Goal: Feedback & Contribution: Leave review/rating

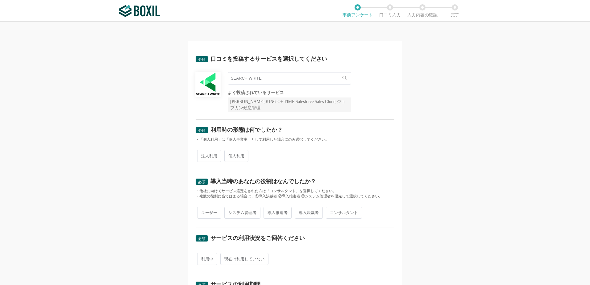
click at [209, 155] on span "法人利用" at bounding box center [209, 156] width 24 height 12
click at [203, 155] on input "法人利用" at bounding box center [201, 153] width 4 height 4
radio input "true"
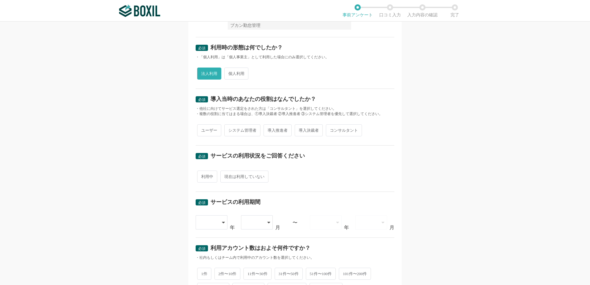
scroll to position [93, 0]
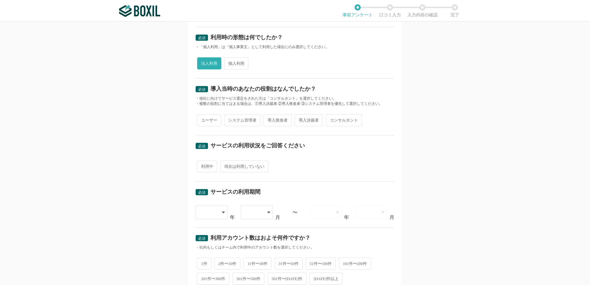
click at [238, 123] on span "システム管理者" at bounding box center [242, 120] width 36 height 12
click at [230, 119] on input "システム管理者" at bounding box center [228, 117] width 4 height 4
radio input "true"
click at [207, 168] on span "利用中" at bounding box center [207, 167] width 20 height 12
click at [203, 166] on input "利用中" at bounding box center [201, 163] width 4 height 4
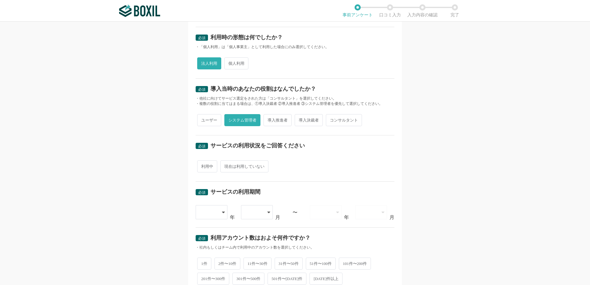
radio input "true"
click at [217, 213] on div at bounding box center [212, 212] width 32 height 14
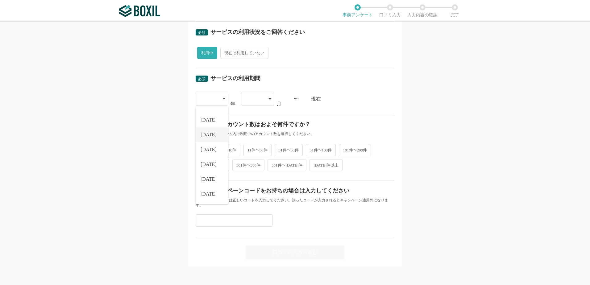
scroll to position [207, 0]
click at [209, 196] on li "[DATE]" at bounding box center [212, 193] width 32 height 15
click at [223, 99] on icon at bounding box center [224, 98] width 3 height 5
click at [208, 181] on li "[DATE]" at bounding box center [212, 178] width 32 height 15
click at [261, 100] on div at bounding box center [255, 98] width 18 height 14
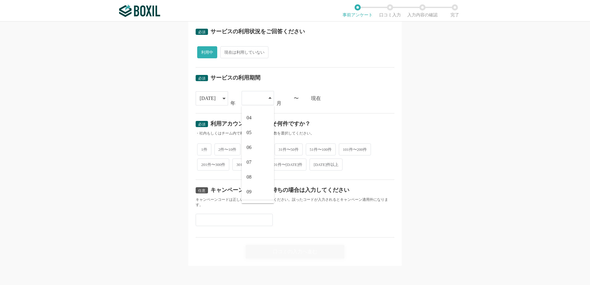
scroll to position [85, 0]
click at [253, 164] on li "10" at bounding box center [258, 164] width 32 height 15
click at [314, 99] on div "現在" at bounding box center [352, 98] width 83 height 5
click at [206, 149] on span "1件" at bounding box center [204, 149] width 14 height 12
click at [203, 148] on input "1件" at bounding box center [201, 146] width 4 height 4
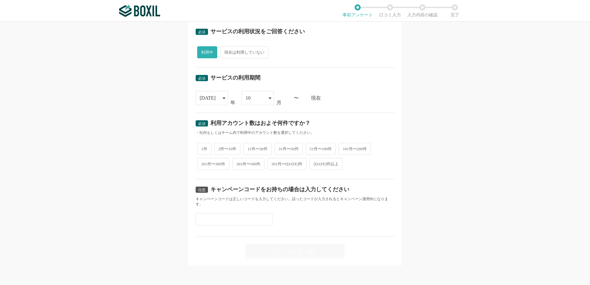
radio input "true"
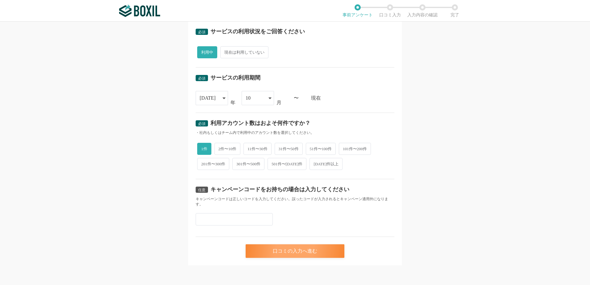
click at [304, 251] on div "口コミの入力へ進む" at bounding box center [295, 252] width 99 height 14
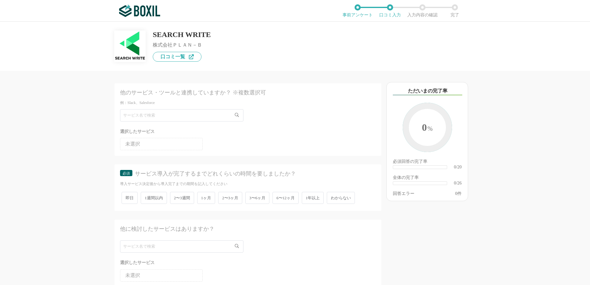
click at [238, 114] on icon at bounding box center [237, 115] width 4 height 4
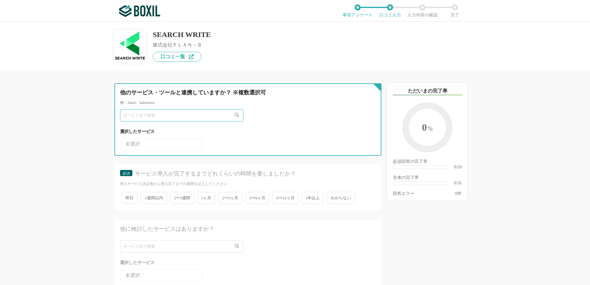
click at [195, 112] on input "text" at bounding box center [182, 115] width 124 height 12
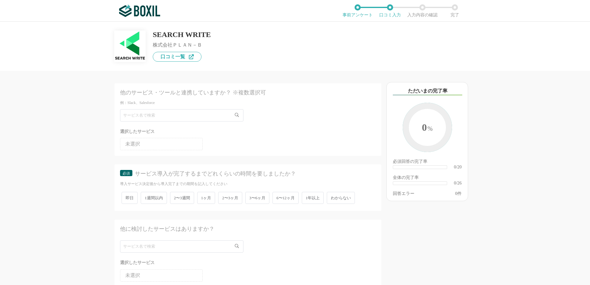
click at [173, 149] on li "未選択" at bounding box center [161, 144] width 83 height 12
click at [180, 146] on li "未選択" at bounding box center [161, 144] width 83 height 12
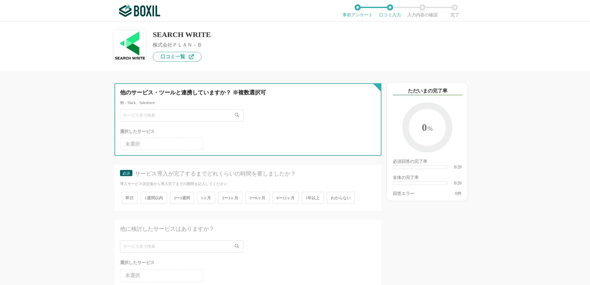
click at [173, 117] on input "text" at bounding box center [182, 115] width 124 height 12
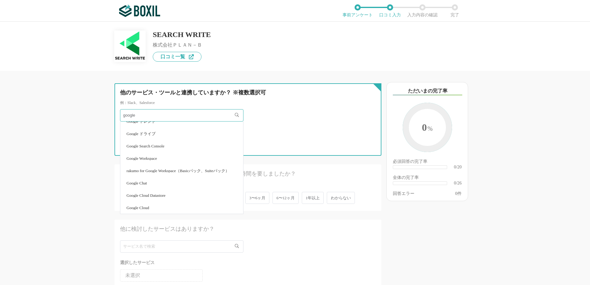
click at [172, 111] on input "google" at bounding box center [182, 115] width 124 height 12
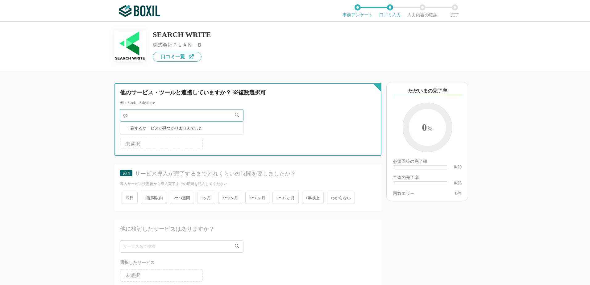
type input "g"
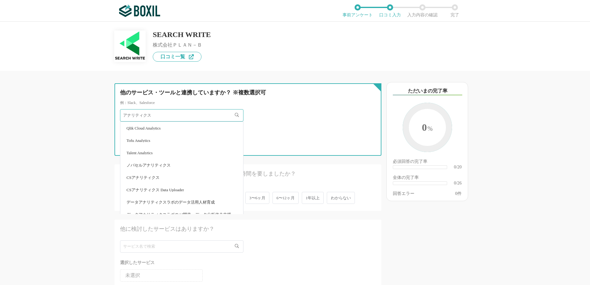
type input "アナリティクス"
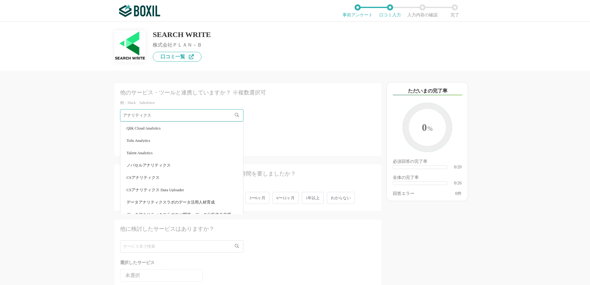
click at [65, 153] on div "他のサービス・ツールと連携していますか？ ※複数選択可 例：Slack、Salesforce アナリティクス Qlik Cloud Analytics Tof…" at bounding box center [295, 154] width 590 height 264
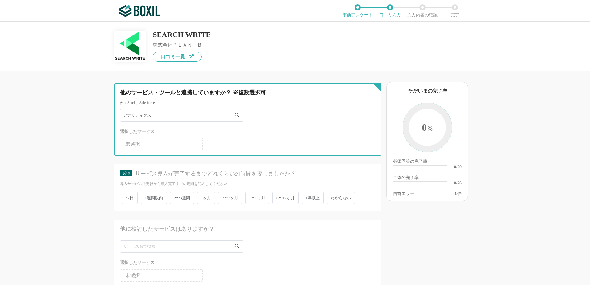
drag, startPoint x: 159, startPoint y: 113, endPoint x: 91, endPoint y: 116, distance: 68.3
click at [91, 116] on div "他のサービス・ツールと連携していますか？ ※複数選択可 例：Slack、Salesforce アナリティクス Qlik Cloud Analytics Tof…" at bounding box center [227, 178] width 309 height 214
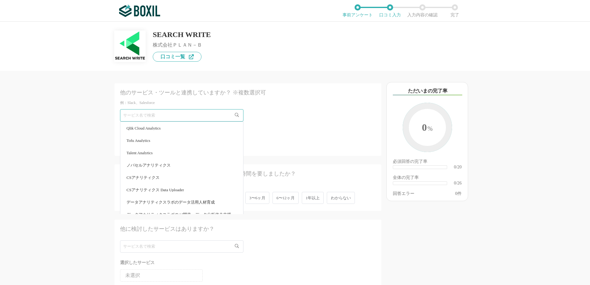
click at [89, 143] on div "他のサービス・ツールと連携していますか？ ※複数選択可 例：Slack、Salesforce Qlik Cloud Analytics Tofu Analyt…" at bounding box center [227, 178] width 309 height 214
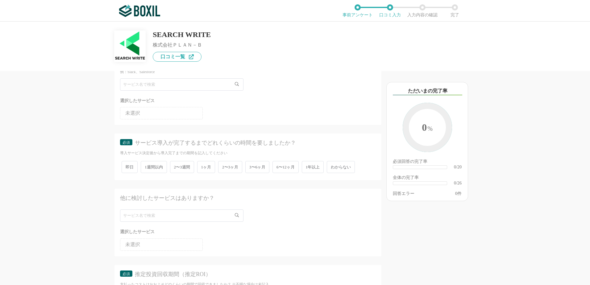
click at [291, 171] on span "6〜12ヶ月" at bounding box center [286, 167] width 26 height 12
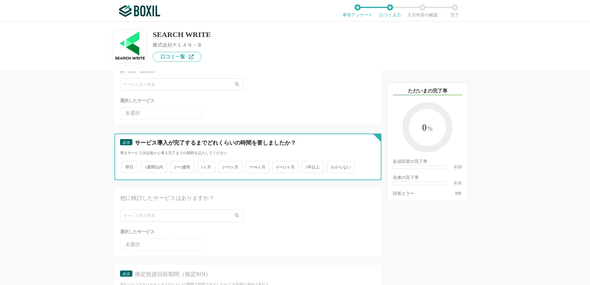
click at [278, 166] on input "6〜12ヶ月" at bounding box center [276, 164] width 4 height 4
radio input "true"
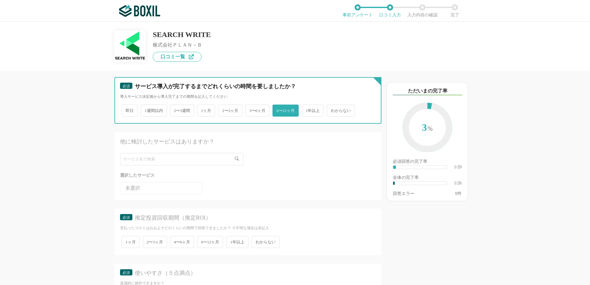
scroll to position [93, 0]
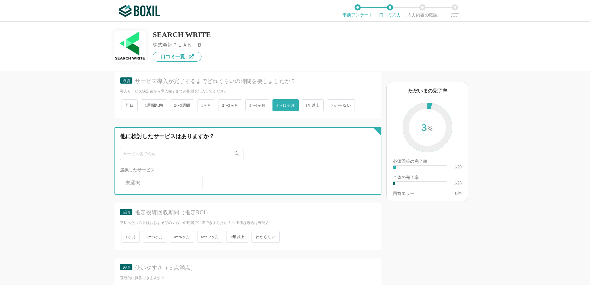
click at [211, 156] on input "text" at bounding box center [182, 154] width 124 height 12
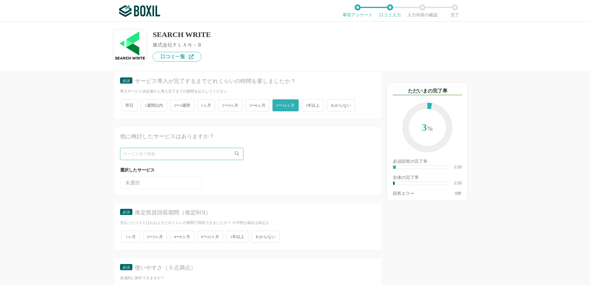
click at [166, 182] on li "未選択" at bounding box center [161, 183] width 83 height 12
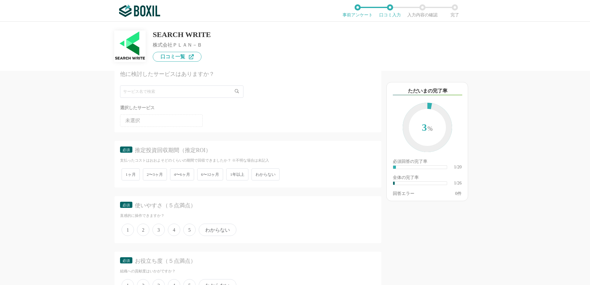
scroll to position [216, 0]
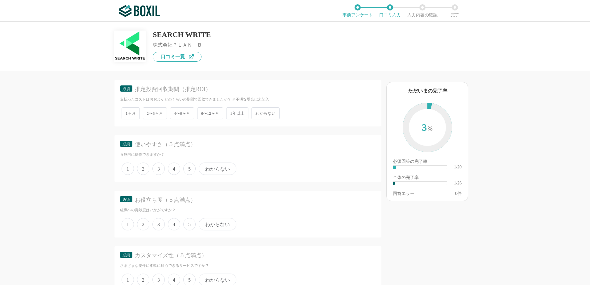
click at [280, 113] on span "わからない" at bounding box center [266, 113] width 28 height 12
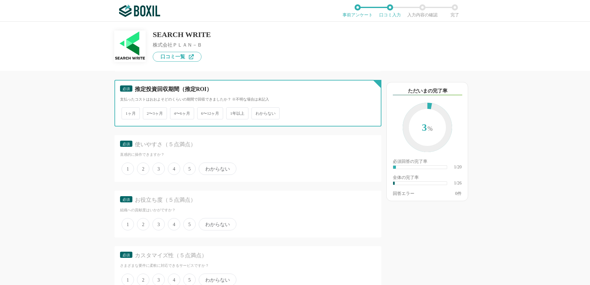
click at [257, 112] on input "わからない" at bounding box center [255, 110] width 4 height 4
radio input "true"
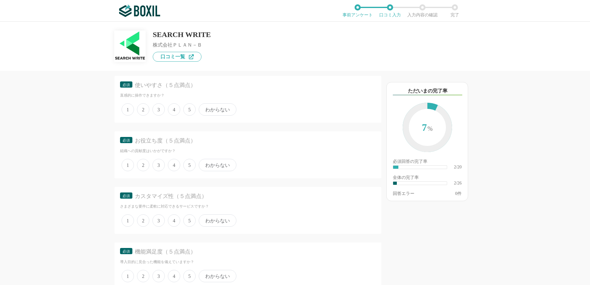
scroll to position [278, 0]
click at [173, 111] on span "4" at bounding box center [174, 107] width 12 height 12
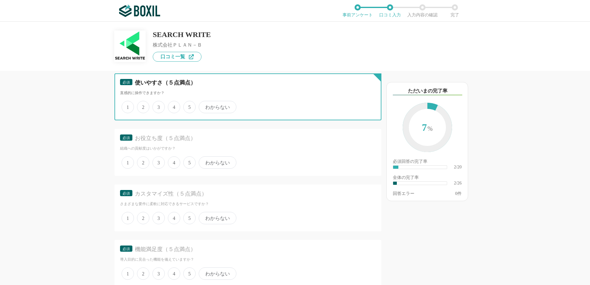
click at [173, 106] on input "4" at bounding box center [172, 104] width 4 height 4
radio input "true"
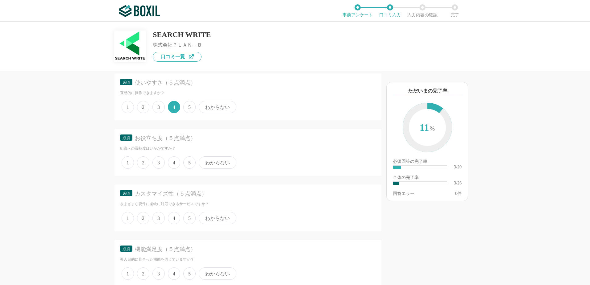
click at [174, 163] on span "4" at bounding box center [174, 163] width 12 height 12
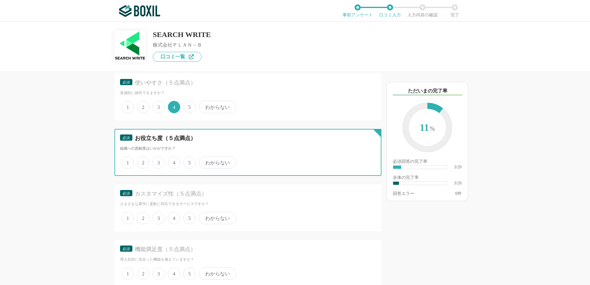
click at [174, 161] on input "4" at bounding box center [172, 159] width 4 height 4
radio input "true"
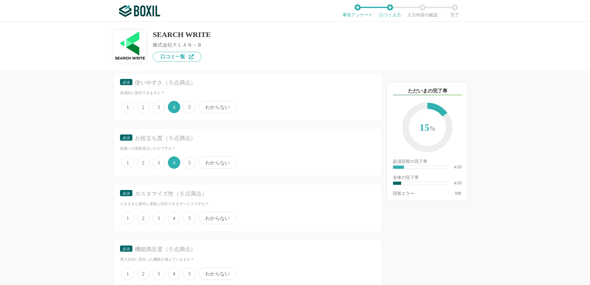
click at [174, 218] on span "4" at bounding box center [174, 218] width 12 height 12
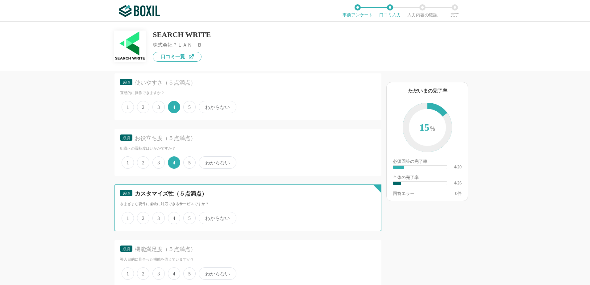
click at [174, 217] on input "4" at bounding box center [172, 215] width 4 height 4
radio input "true"
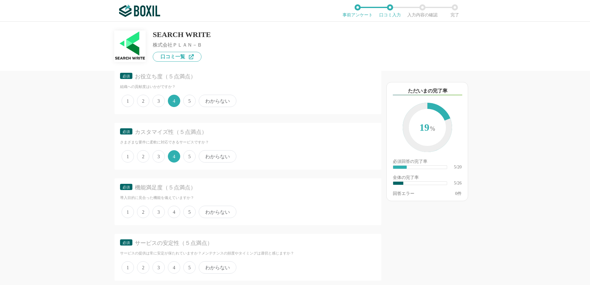
click at [171, 213] on span "4" at bounding box center [174, 212] width 12 height 12
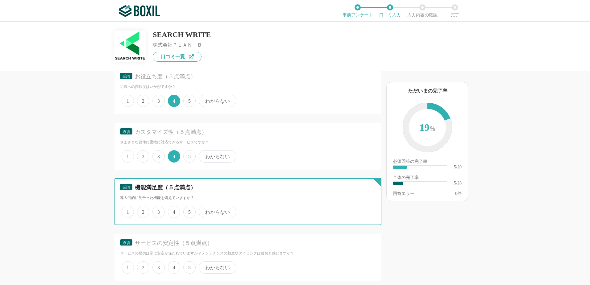
click at [171, 211] on input "4" at bounding box center [172, 209] width 4 height 4
radio input "true"
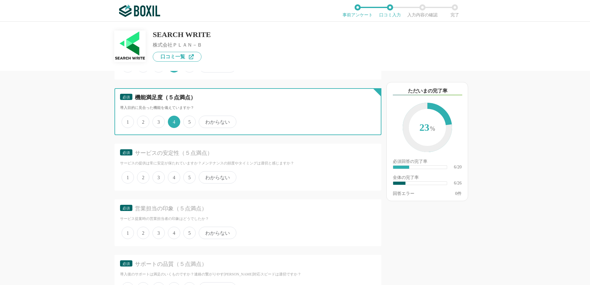
scroll to position [432, 0]
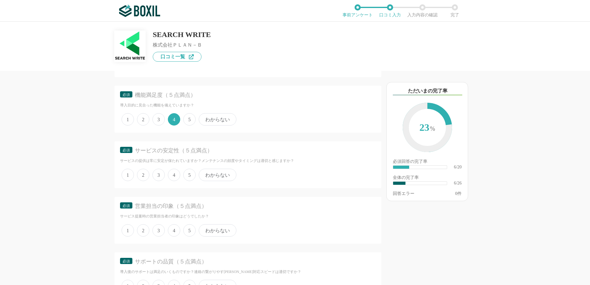
click at [175, 174] on span "4" at bounding box center [174, 175] width 12 height 12
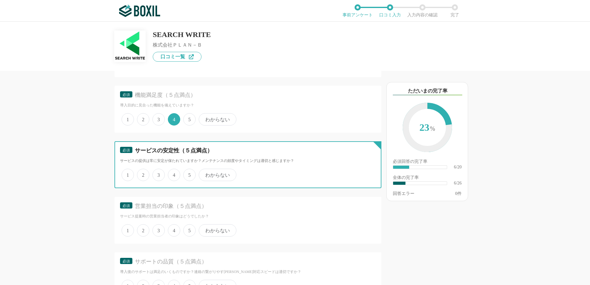
click at [174, 174] on input "4" at bounding box center [172, 172] width 4 height 4
radio input "true"
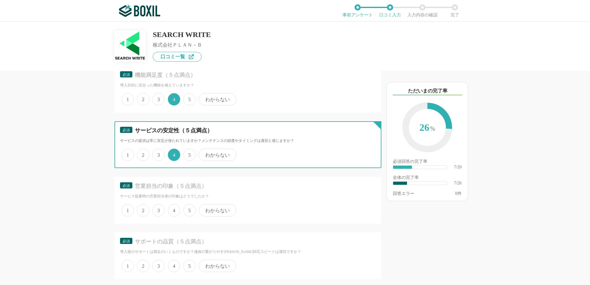
scroll to position [463, 0]
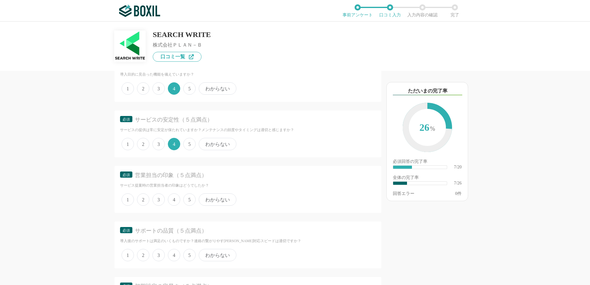
click at [176, 200] on span "4" at bounding box center [174, 200] width 12 height 12
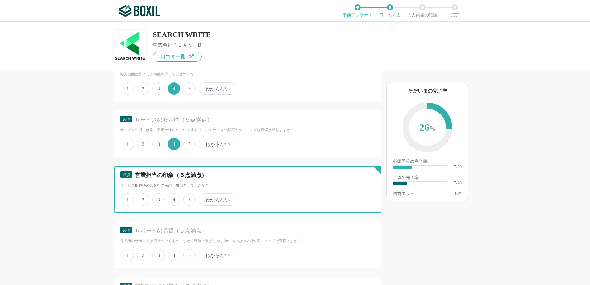
click at [174, 199] on input "4" at bounding box center [172, 197] width 4 height 4
radio input "true"
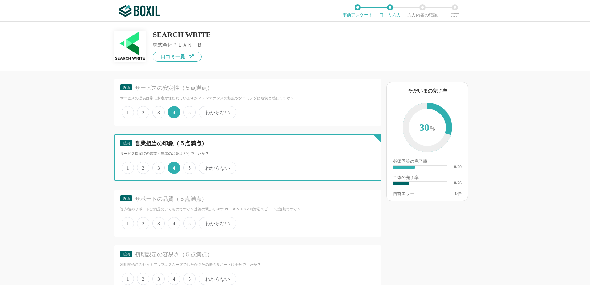
scroll to position [556, 0]
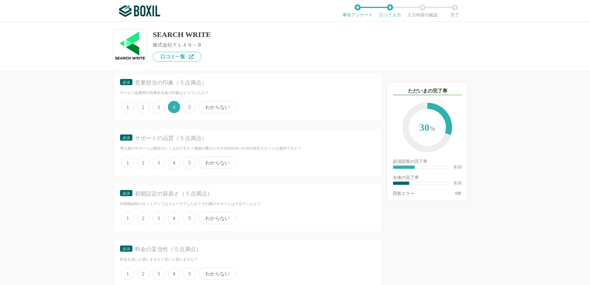
click at [175, 161] on span "4" at bounding box center [174, 163] width 12 height 12
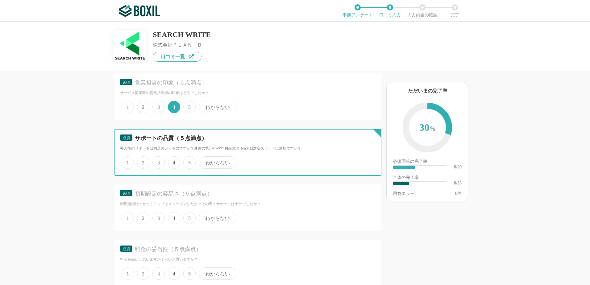
click at [174, 161] on input "4" at bounding box center [172, 159] width 4 height 4
radio input "true"
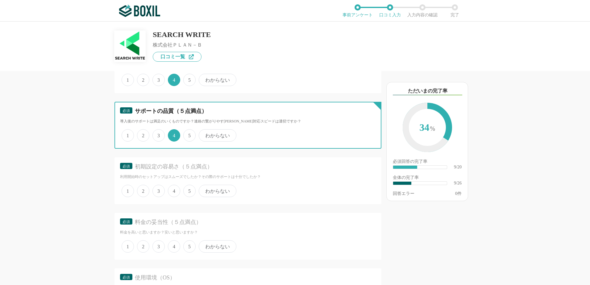
scroll to position [618, 0]
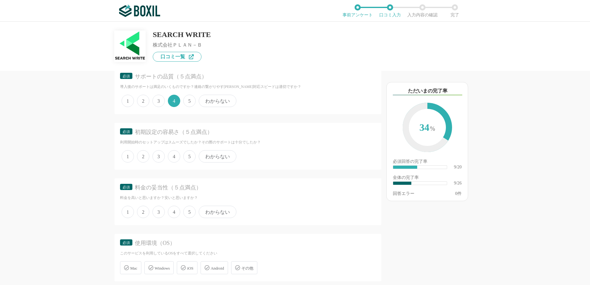
click at [175, 160] on span "4" at bounding box center [174, 156] width 12 height 12
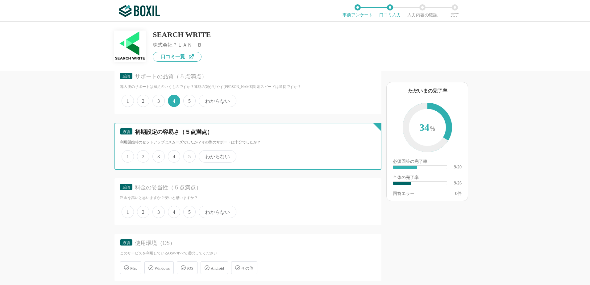
click at [174, 155] on input "4" at bounding box center [172, 153] width 4 height 4
radio input "true"
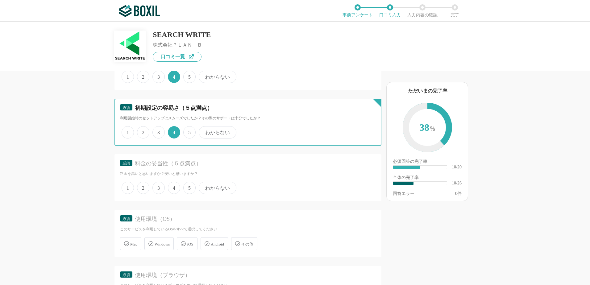
scroll to position [679, 0]
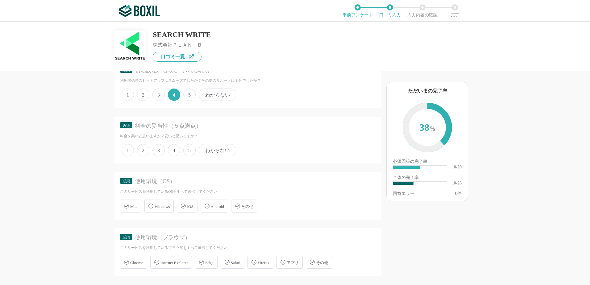
click at [211, 155] on span "わからない" at bounding box center [218, 150] width 38 height 12
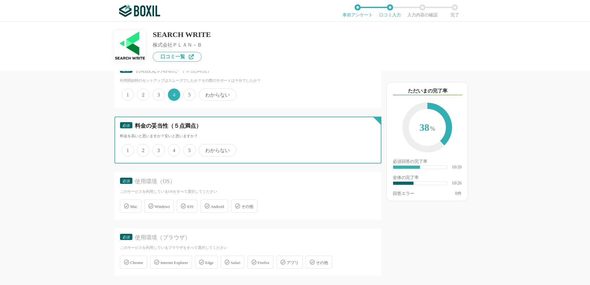
click at [204, 149] on input "わからない" at bounding box center [202, 147] width 4 height 4
radio input "true"
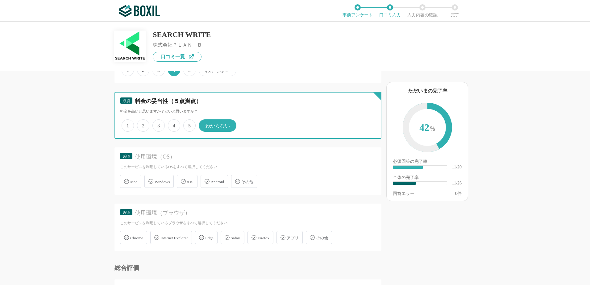
scroll to position [741, 0]
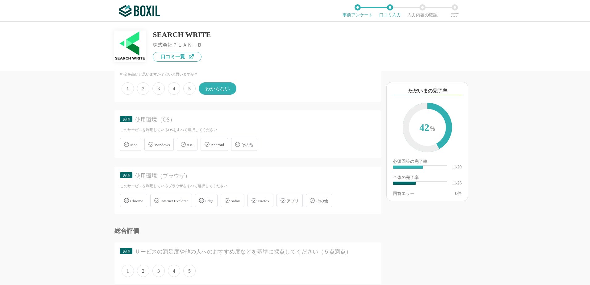
click at [166, 148] on div "Windows" at bounding box center [159, 144] width 29 height 13
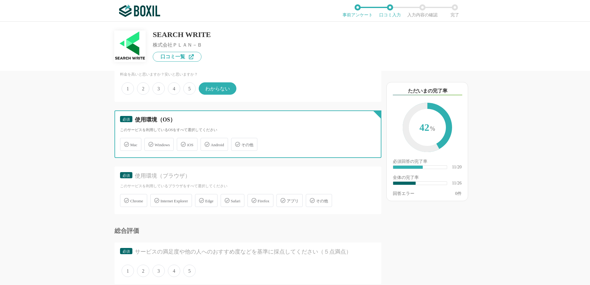
click at [150, 143] on input "Windows" at bounding box center [148, 141] width 4 height 4
checkbox input "true"
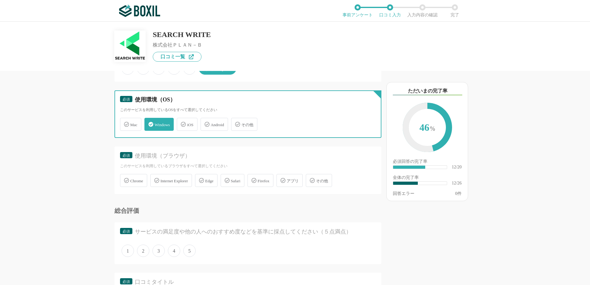
scroll to position [772, 0]
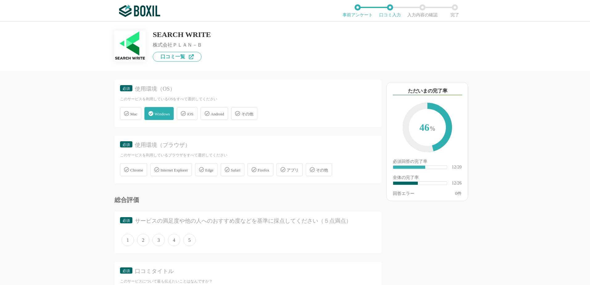
click at [214, 169] on span "Edge" at bounding box center [209, 170] width 8 height 5
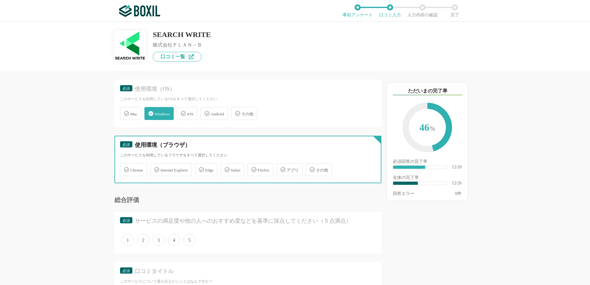
click at [200, 168] on input "Edge" at bounding box center [198, 166] width 4 height 4
checkbox input "true"
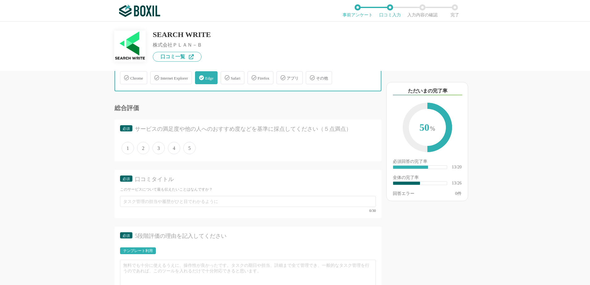
scroll to position [865, 0]
click at [174, 151] on span "4" at bounding box center [174, 147] width 12 height 12
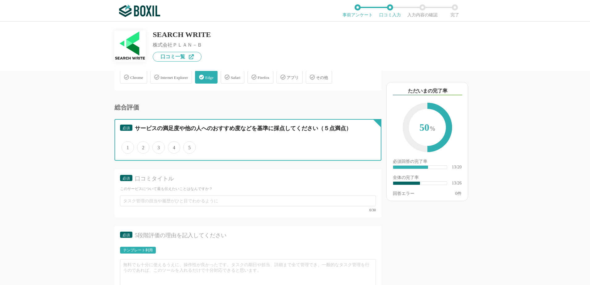
click at [174, 146] on input "4" at bounding box center [172, 144] width 4 height 4
radio input "true"
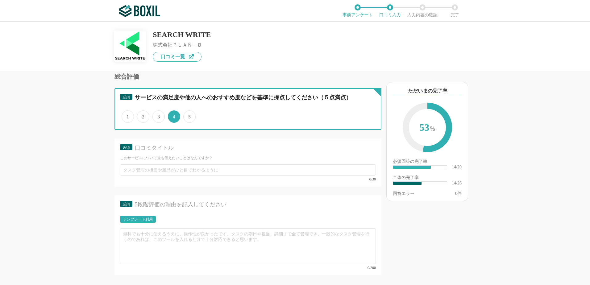
scroll to position [926, 0]
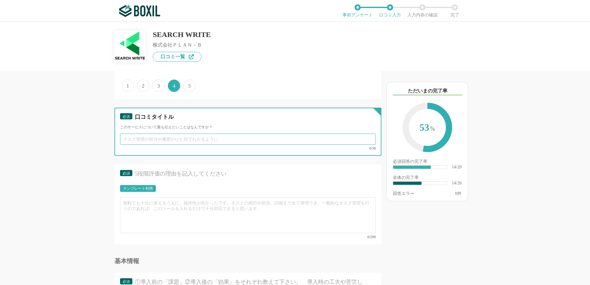
click at [184, 145] on input "text" at bounding box center [248, 139] width 256 height 11
type input "結果が出ていると思います"
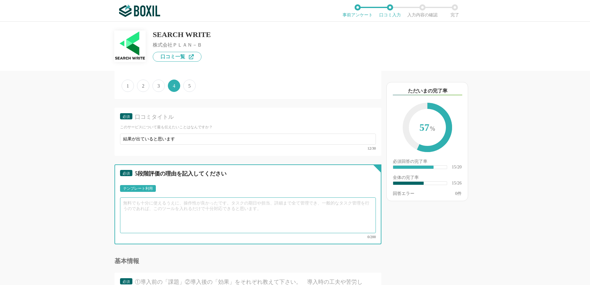
click at [182, 210] on textarea at bounding box center [248, 216] width 256 height 36
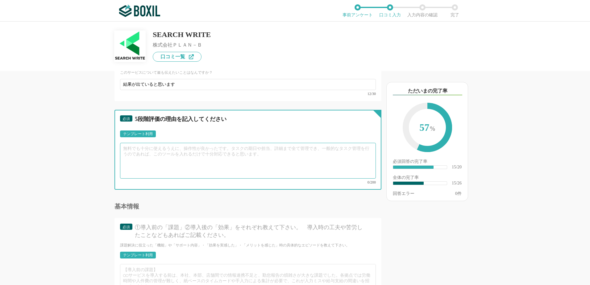
scroll to position [988, 0]
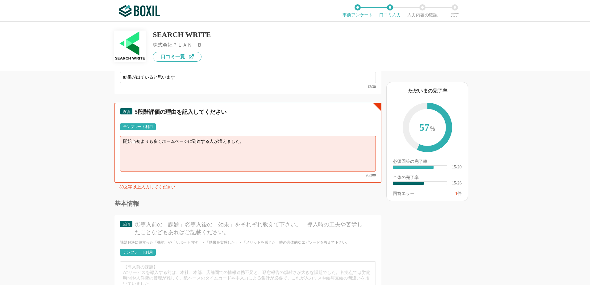
drag, startPoint x: 154, startPoint y: 140, endPoint x: 163, endPoint y: 143, distance: 9.2
click at [163, 143] on textarea "開始当初よりも多くホームページに到達する人が増えました。" at bounding box center [248, 154] width 256 height 36
click at [258, 141] on textarea "開始当初よりもホームページに到達する人が増えました。" at bounding box center [248, 154] width 256 height 36
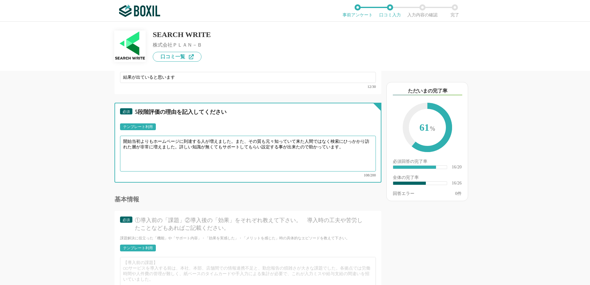
type textarea "開始当初よりもホームページに到達する人が増えました。また、その質も元々知っていて来た人間ではなく検索にひっかかり訪れた層が非常に増えました。詳しい知識が無くて…"
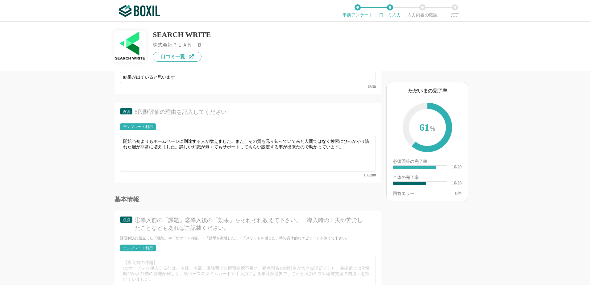
click at [431, 230] on div "以下のキーワードが含まれる口コミが読まれています ただいまの完了率 61 % 必須回答の完了率 ​ 16/20 全体の完了率 ​ 16/26 回答エラー 0 件" at bounding box center [450, 181] width 136 height 208
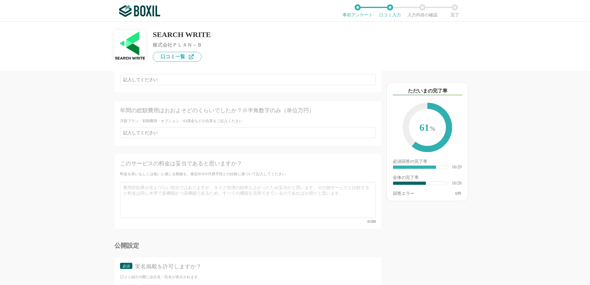
scroll to position [1550, 0]
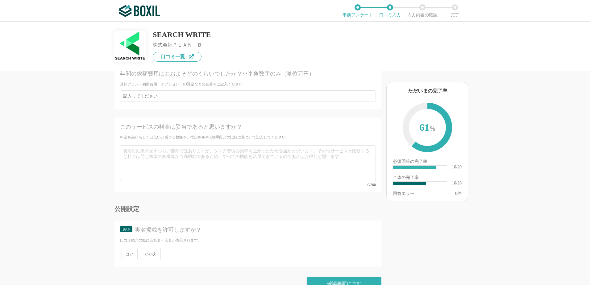
click at [147, 248] on span "いいえ" at bounding box center [151, 254] width 20 height 12
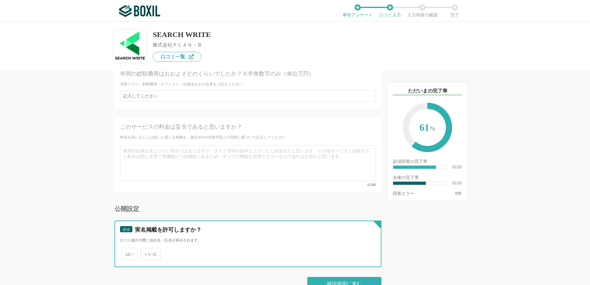
click at [146, 249] on input "いいえ" at bounding box center [144, 251] width 4 height 4
radio input "true"
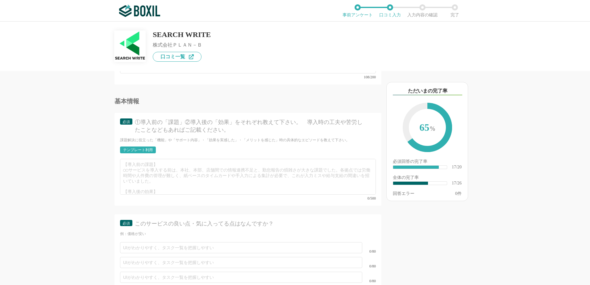
scroll to position [1087, 0]
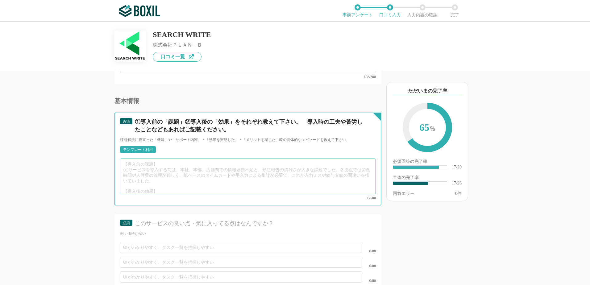
click at [178, 176] on textarea at bounding box center [248, 177] width 256 height 36
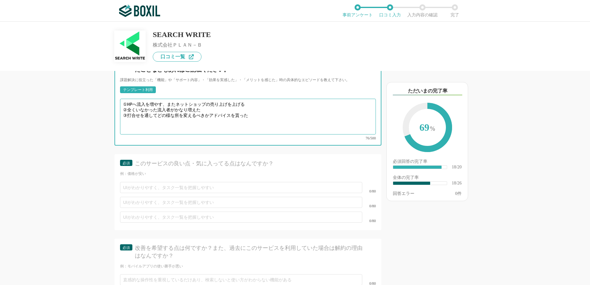
scroll to position [1148, 0]
type textarea "①HPへ流入を増やす、またネットショップの売り上げを上げる ②全くいなかった流入者がかなり増えた ③打合せを通してどの様な所を変えるべきかアドバイスを貰った"
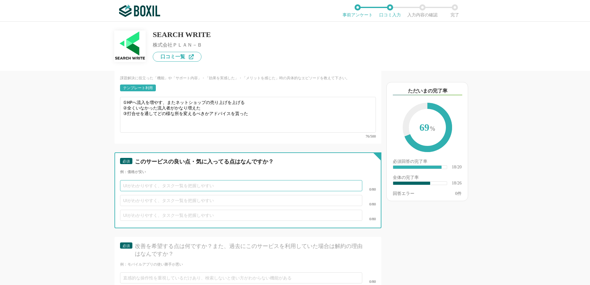
click at [177, 180] on input "text" at bounding box center [241, 185] width 242 height 11
type input "専門知識が要らない"
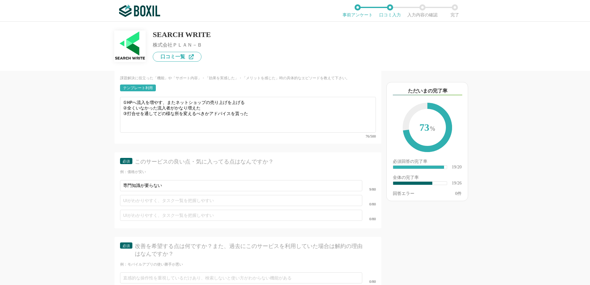
drag, startPoint x: 221, startPoint y: 202, endPoint x: 220, endPoint y: 196, distance: 6.0
click at [221, 208] on div "0/80" at bounding box center [248, 215] width 256 height 15
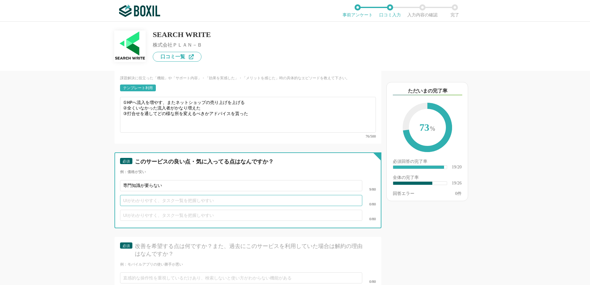
click at [220, 196] on input "text" at bounding box center [241, 200] width 242 height 11
type input "相談しやすい"
click at [250, 212] on input "text" at bounding box center [241, 215] width 242 height 11
click at [252, 210] on input "text" at bounding box center [241, 215] width 242 height 11
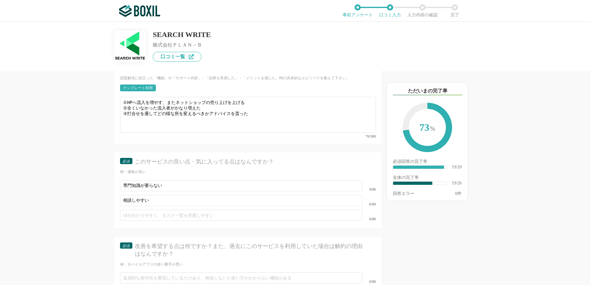
click at [123, 216] on div "必須 このサービスの良い点・気に入ってる点はなんですか？ 例：価格が安い 専門知識が要らない 9/80 相談しやすい 6/80 0/80" at bounding box center [248, 191] width 267 height 76
click at [87, 227] on div "他のサービス・ツールと連携していますか？ ※複数選択可 例：Slack、Salesforce 選択したサービス 未選択 必須 サービス導入が完了するまでどれく…" at bounding box center [227, 178] width 309 height 214
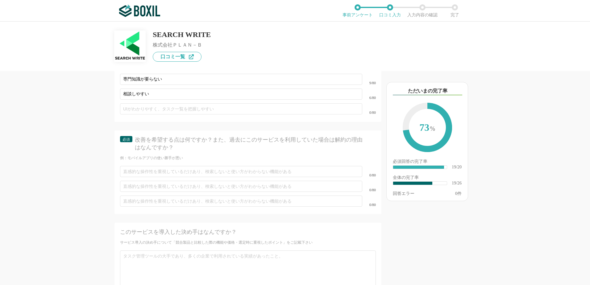
scroll to position [1241, 0]
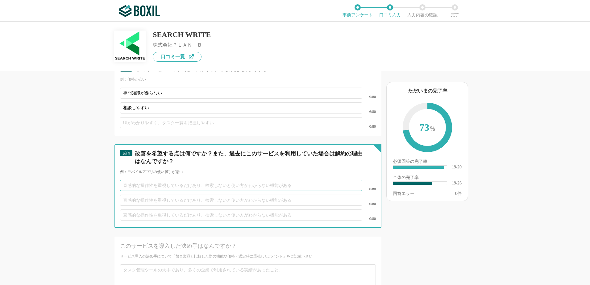
click at [156, 182] on input "text" at bounding box center [241, 185] width 242 height 11
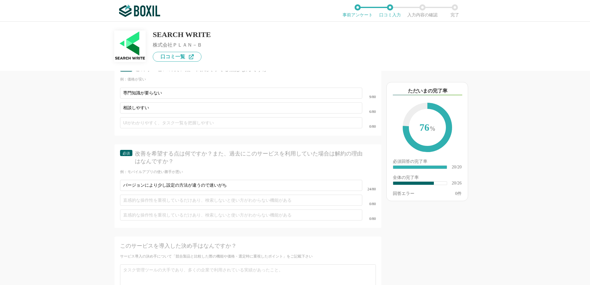
click at [79, 207] on div "他のサービス・ツールと連携していますか？ ※複数選択可 例：Slack、Salesforce 選択したサービス 未選択 必須 サービス導入が完了するまでどれく…" at bounding box center [227, 178] width 309 height 214
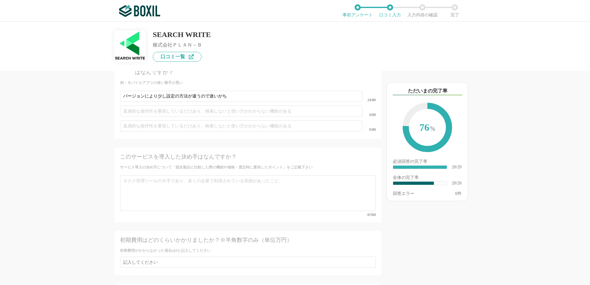
scroll to position [1334, 0]
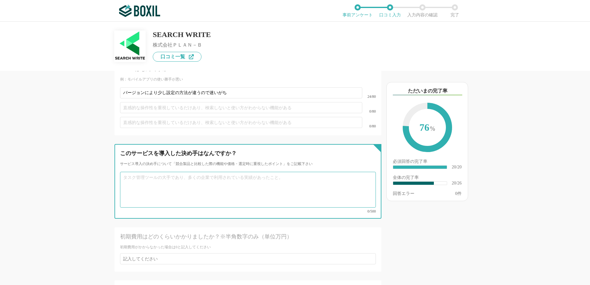
click at [176, 175] on textarea at bounding box center [248, 190] width 256 height 36
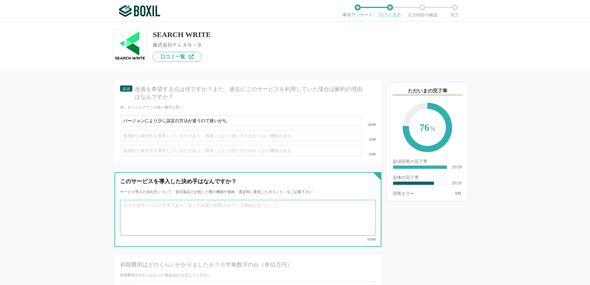
scroll to position [1303, 0]
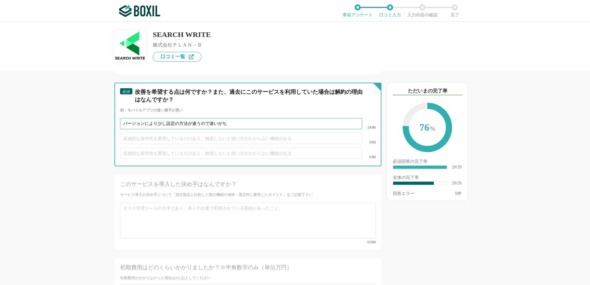
click at [123, 118] on input "バージョンにより少し設定の方法が違うので迷いがち" at bounding box center [241, 123] width 242 height 11
drag, startPoint x: 282, startPoint y: 116, endPoint x: 457, endPoint y: 136, distance: 176.2
click at [457, 136] on div "他のサービス・ツールと連携していますか？ ※複数選択可 例：Slack、Salesforce 選択したサービス 未選択 必須 サービス導入が完了するまでどれく…" at bounding box center [295, 154] width 590 height 264
type input "googleアナリティクスなどを使う場合バージョンにより少し設定の方法が違うので少し迷った"
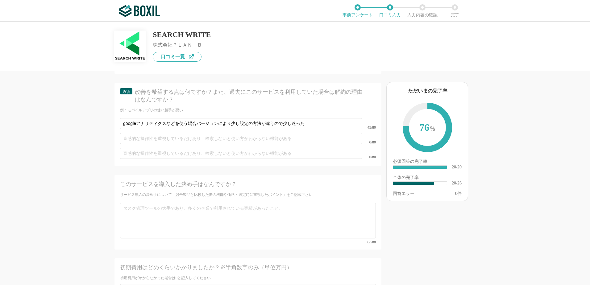
click at [93, 198] on div "他のサービス・ツールと連携していますか？ ※複数選択可 例：Slack、Salesforce 選択したサービス 未選択 必須 サービス導入が完了するまでどれく…" at bounding box center [227, 178] width 309 height 214
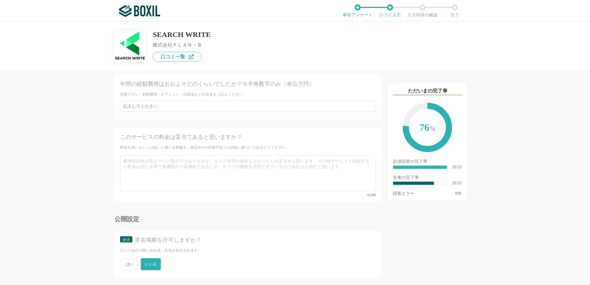
scroll to position [1550, 0]
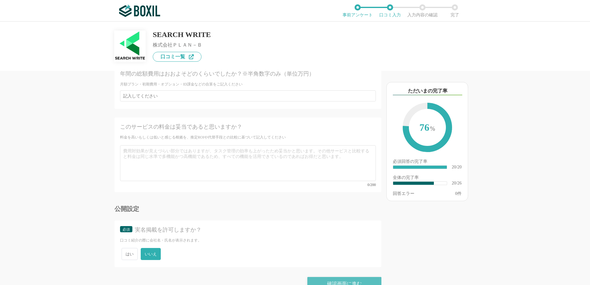
click at [323, 277] on div "確認画面に進む" at bounding box center [345, 284] width 74 height 14
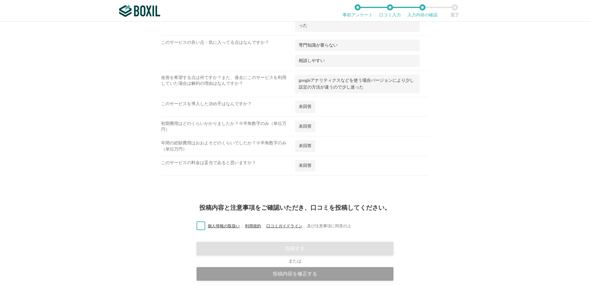
scroll to position [564, 0]
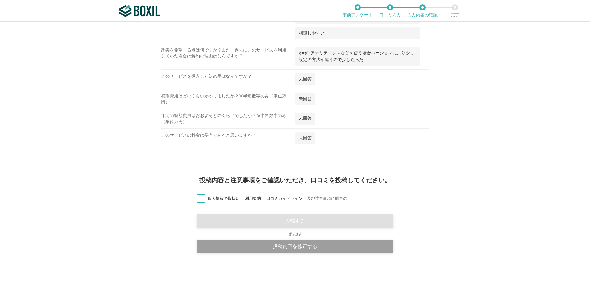
click at [198, 199] on label "個人情報の取扱い 、 利用規約 、 口コミガイドライン 、 及び注意事項に同意の上" at bounding box center [272, 199] width 160 height 6
click at [0, 0] on input "個人情報の取扱い 、 利用規約 、 口コミガイドライン 、 及び注意事項に同意の上" at bounding box center [0, 0] width 0 height 0
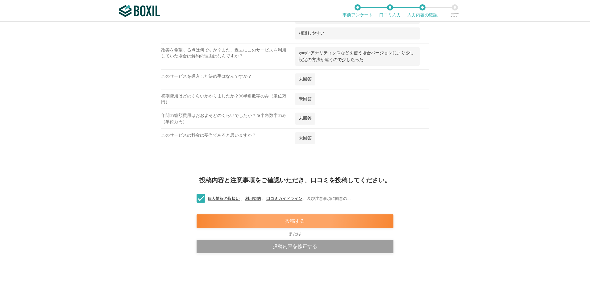
click at [254, 219] on div "投稿する" at bounding box center [295, 222] width 197 height 14
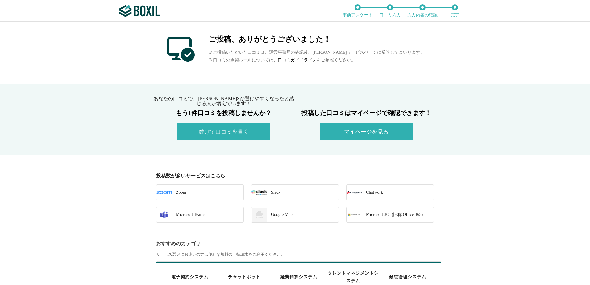
click at [342, 131] on button "マイページを見る" at bounding box center [366, 132] width 93 height 17
